Goal: Information Seeking & Learning: Learn about a topic

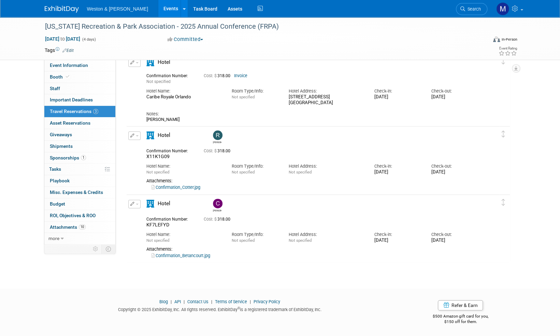
scroll to position [35, 0]
click at [472, 9] on span "Search" at bounding box center [473, 8] width 16 height 5
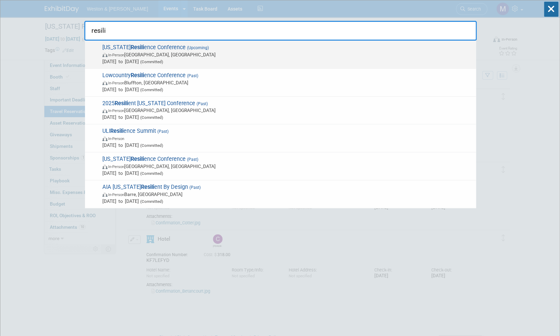
type input "resili"
click at [140, 46] on span "[US_STATE] Resili ence Conference (Upcoming) In-Person [GEOGRAPHIC_DATA], [GEOG…" at bounding box center [286, 54] width 372 height 21
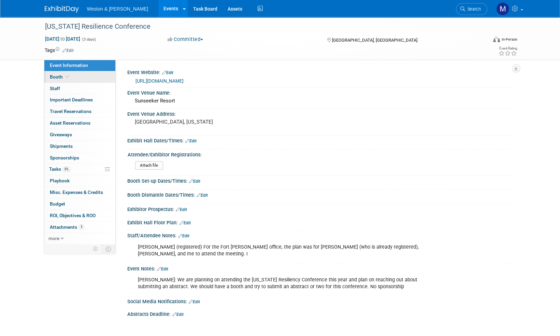
click at [55, 78] on span "Booth" at bounding box center [60, 76] width 21 height 5
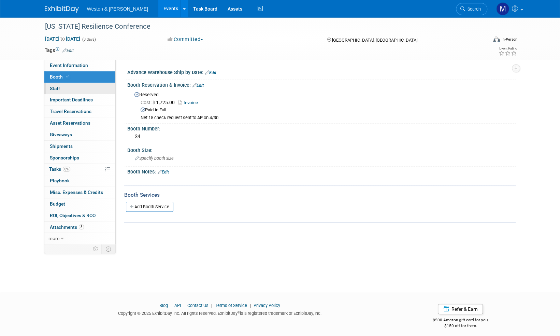
click at [58, 88] on span "Staff 0" at bounding box center [55, 88] width 10 height 5
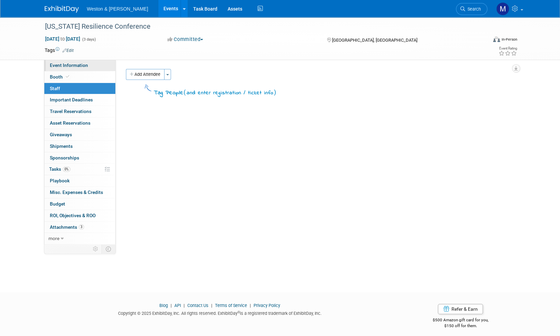
click at [63, 68] on span "Event Information" at bounding box center [69, 64] width 38 height 5
